Goal: Transaction & Acquisition: Purchase product/service

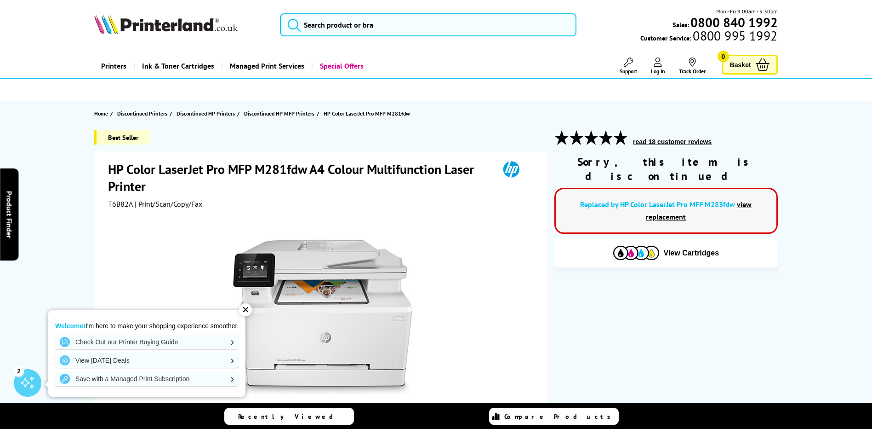
click at [676, 202] on link "view replacement" at bounding box center [699, 211] width 106 height 22
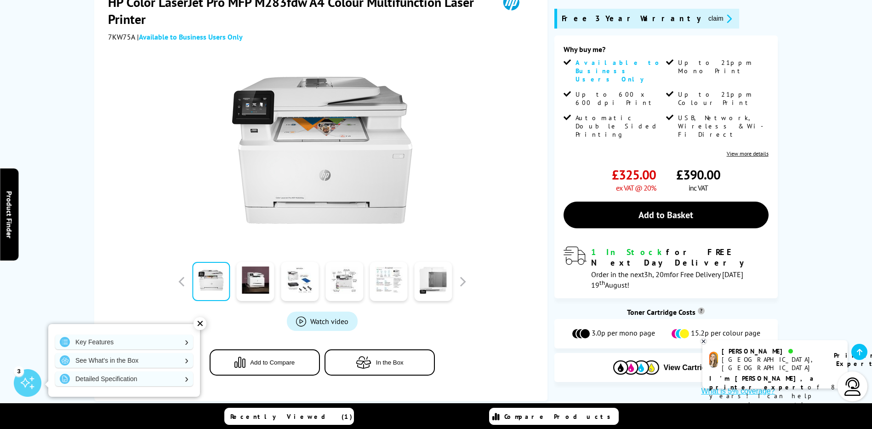
scroll to position [138, 0]
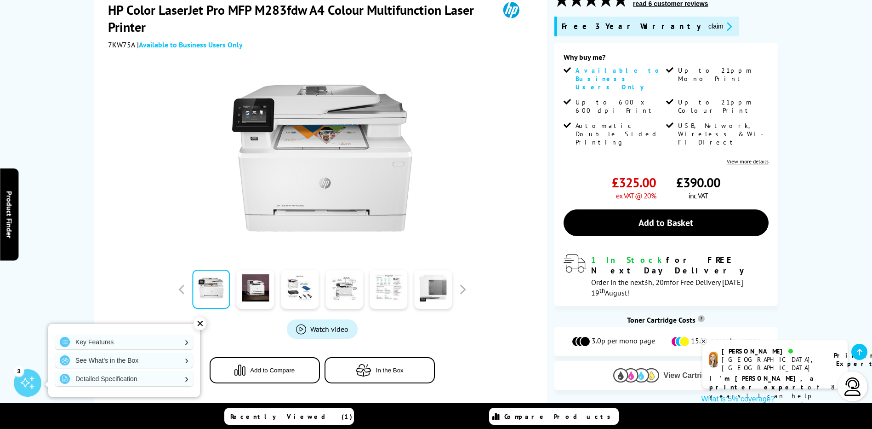
click at [677, 371] on span "View Cartridges" at bounding box center [692, 375] width 56 height 8
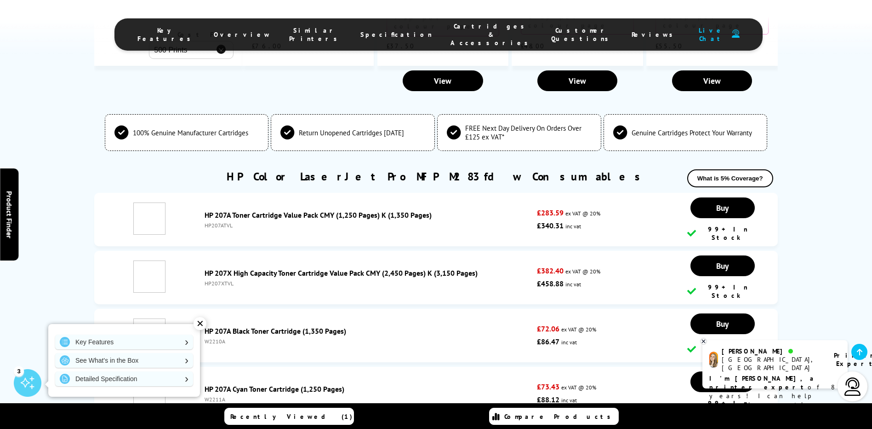
scroll to position [2607, 0]
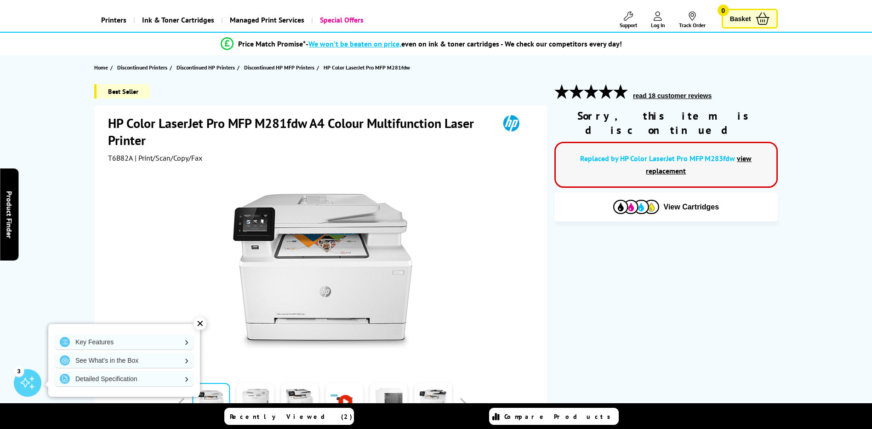
click at [687, 203] on span "View Cartridges" at bounding box center [692, 207] width 56 height 8
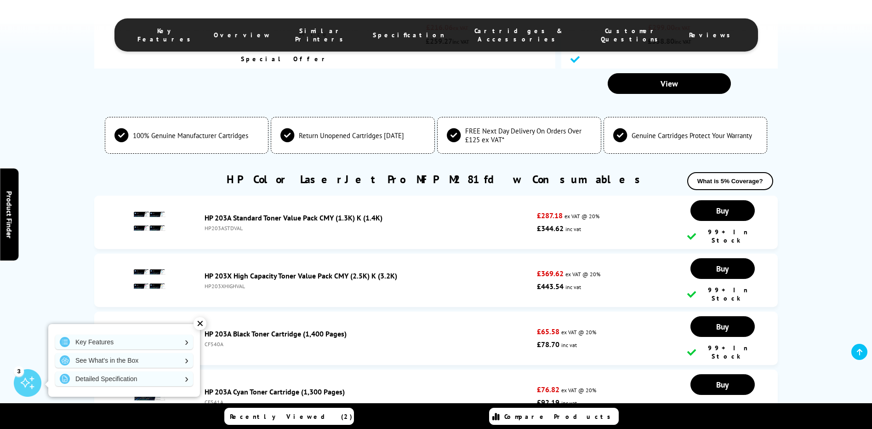
scroll to position [2043, 0]
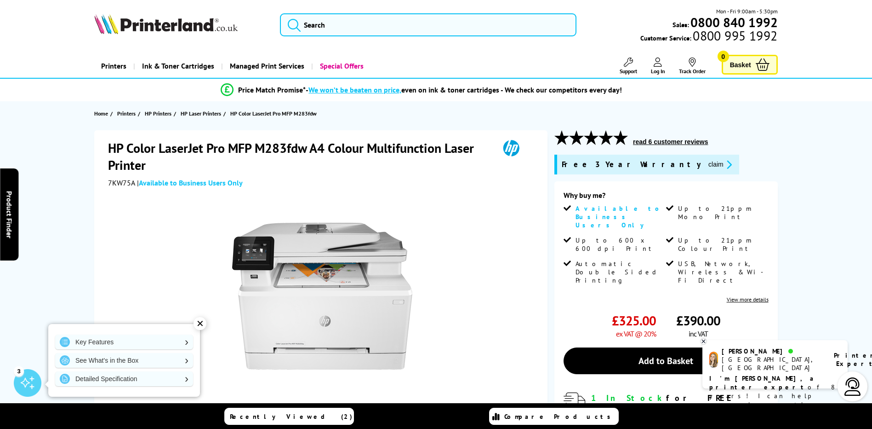
scroll to position [25, 0]
